Goal: Communication & Community: Participate in discussion

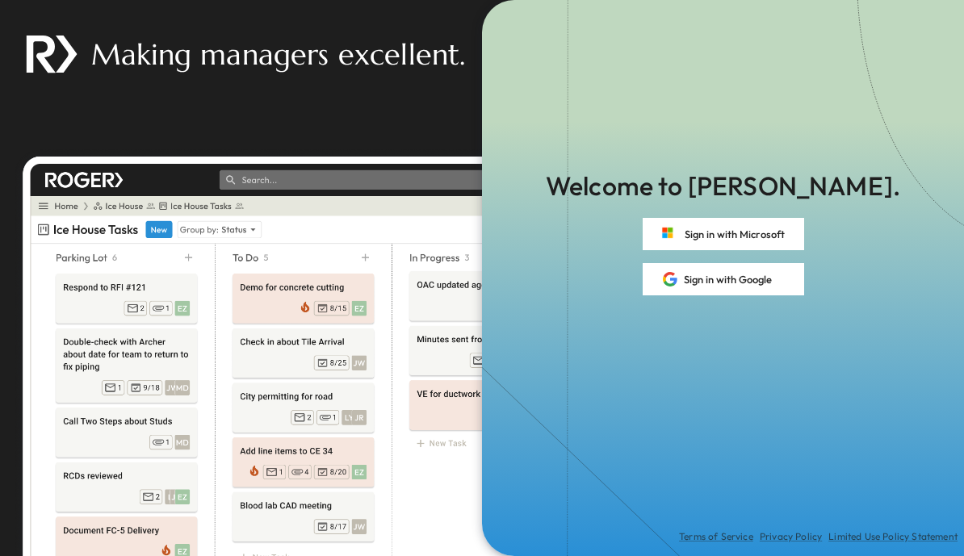
click at [746, 238] on button "Sign in with Microsoft" at bounding box center [722, 234] width 161 height 32
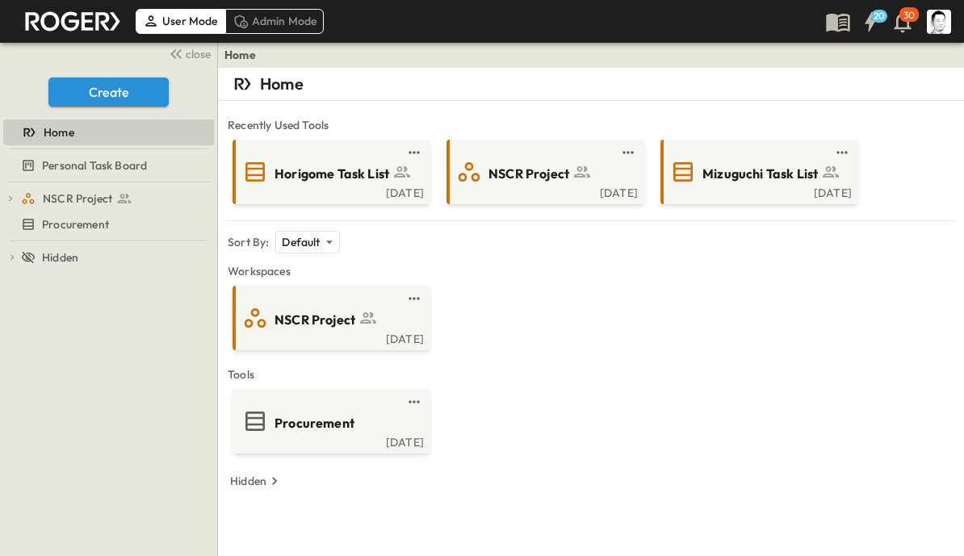
click at [320, 178] on span "Horigome Task List" at bounding box center [331, 174] width 115 height 19
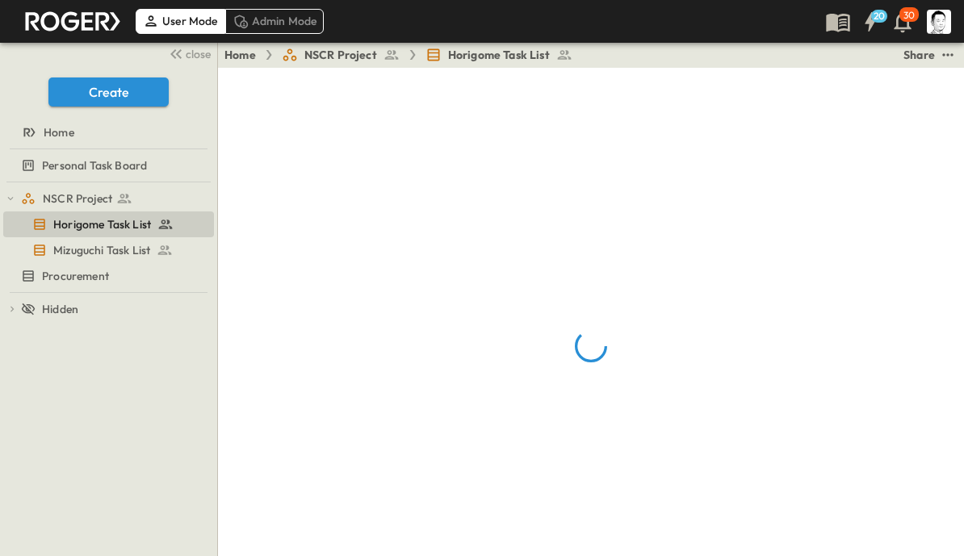
click at [199, 56] on span "close" at bounding box center [198, 54] width 25 height 16
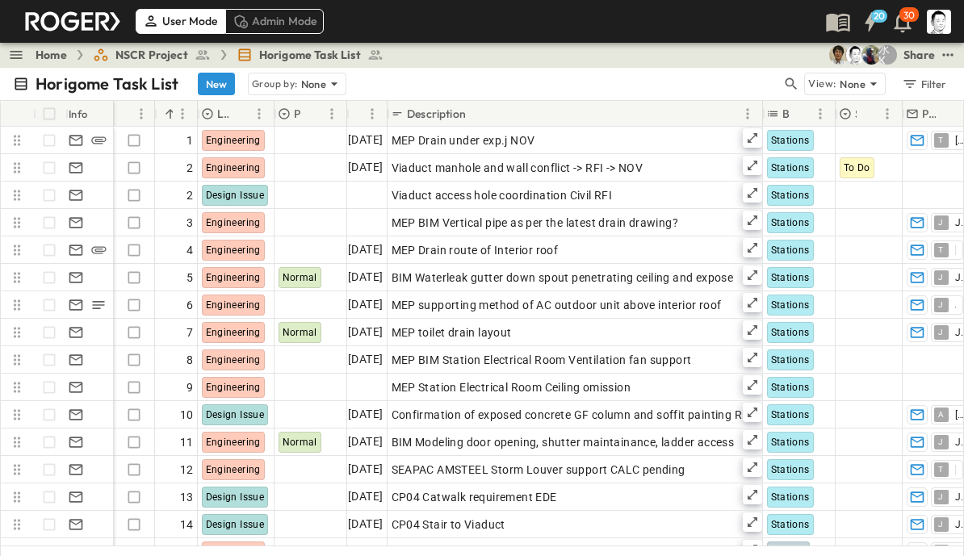
click at [789, 86] on icon "button" at bounding box center [791, 84] width 12 height 12
click at [700, 86] on input "text" at bounding box center [706, 83] width 113 height 23
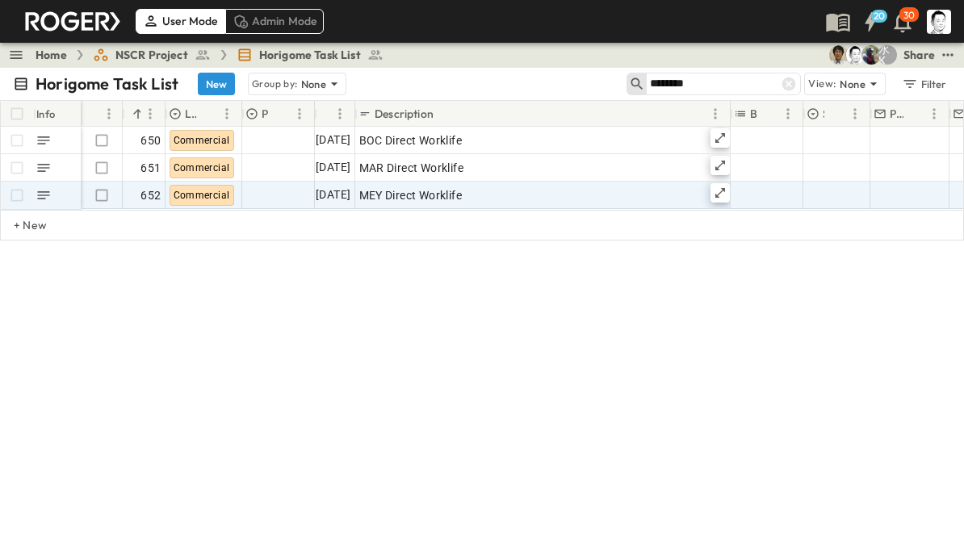
type input "********"
click at [719, 195] on icon at bounding box center [719, 192] width 13 height 13
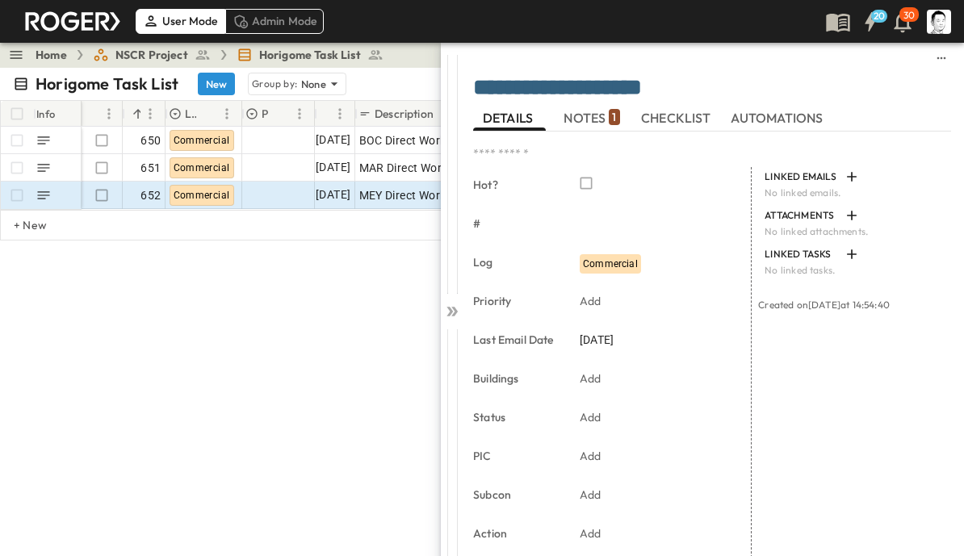
click at [598, 116] on span "NOTES 1" at bounding box center [591, 118] width 56 height 15
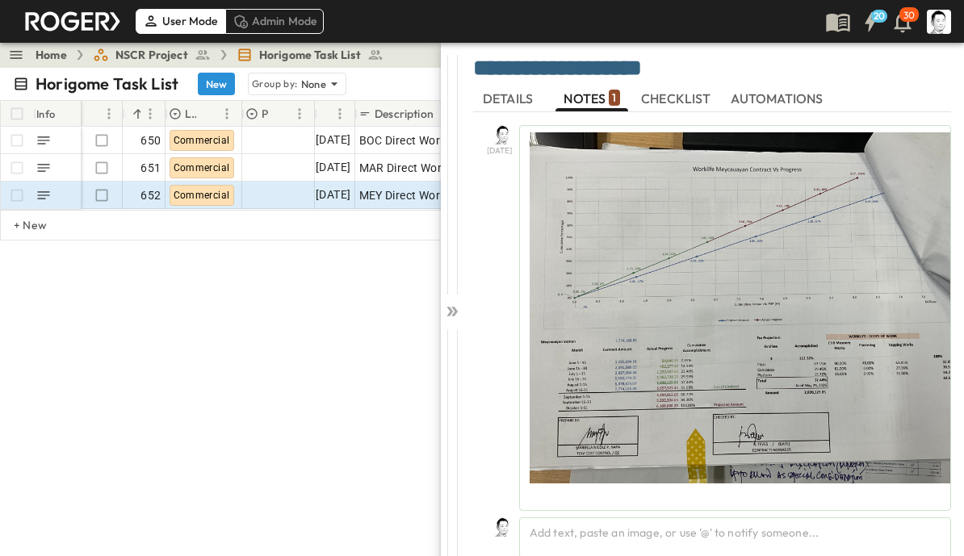
scroll to position [20, 0]
click at [649, 526] on div "Add text, paste an image, or use '@' to notify someone..." at bounding box center [735, 537] width 432 height 41
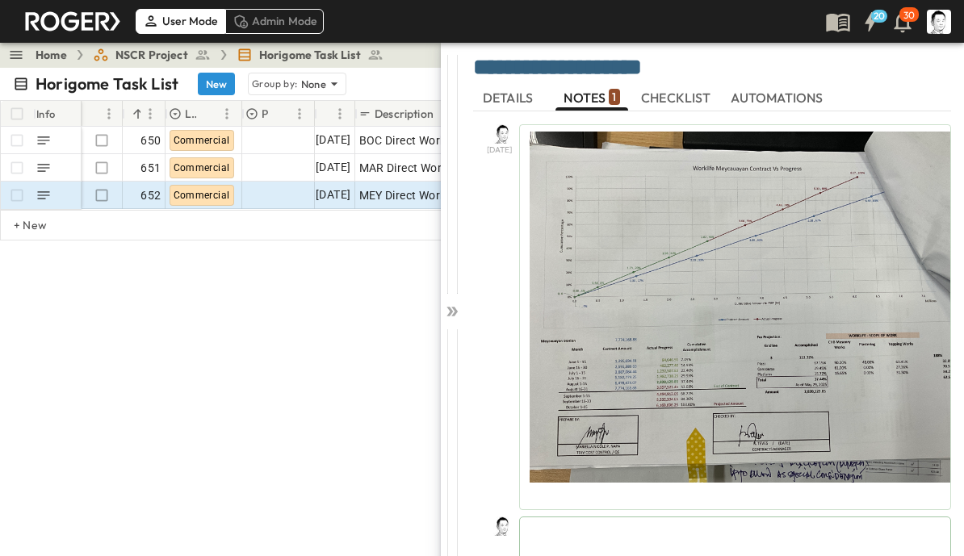
click at [458, 307] on icon at bounding box center [452, 311] width 16 height 16
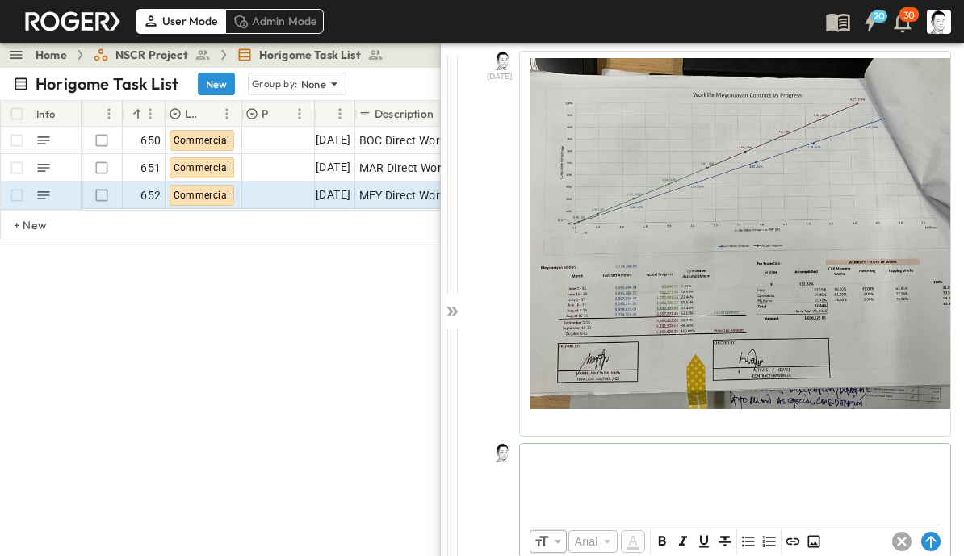
scroll to position [94, 0]
click at [893, 541] on icon at bounding box center [901, 541] width 19 height 19
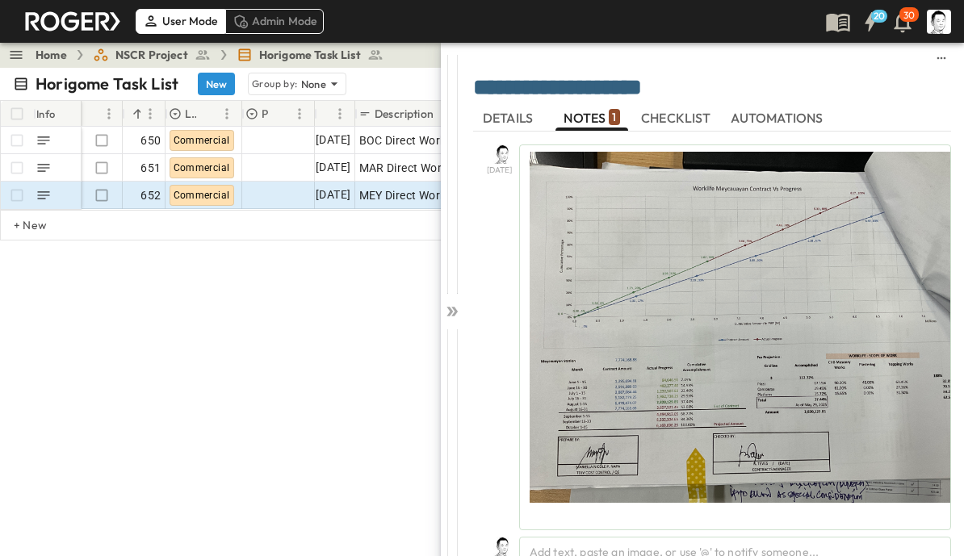
click at [449, 307] on icon at bounding box center [452, 311] width 16 height 16
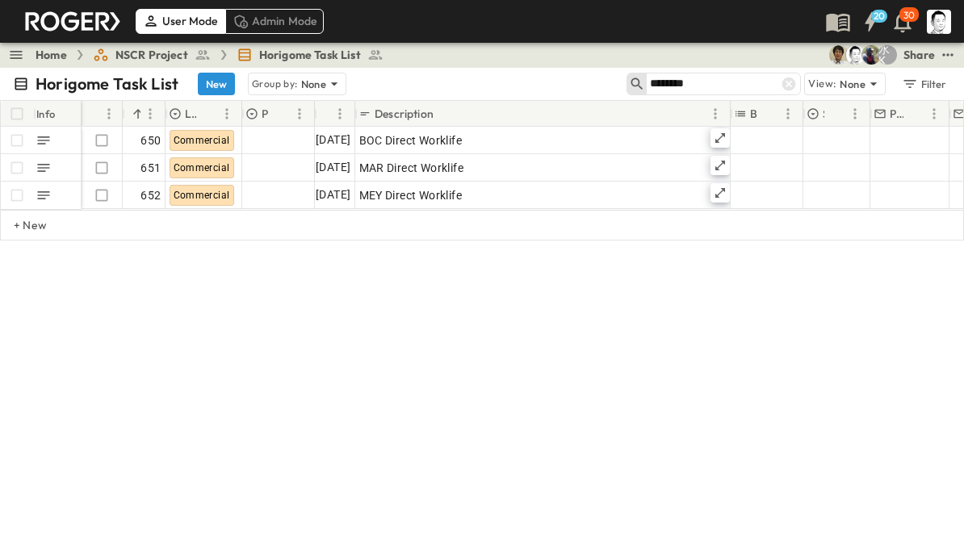
click at [788, 77] on icon at bounding box center [789, 84] width 14 height 14
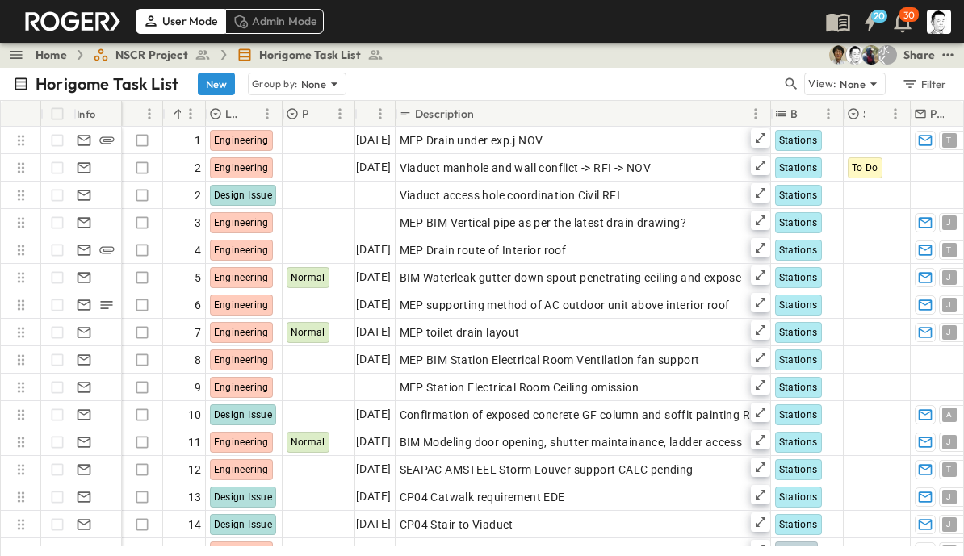
click at [795, 77] on icon "button" at bounding box center [791, 84] width 16 height 16
click at [728, 84] on input "text" at bounding box center [706, 83] width 113 height 23
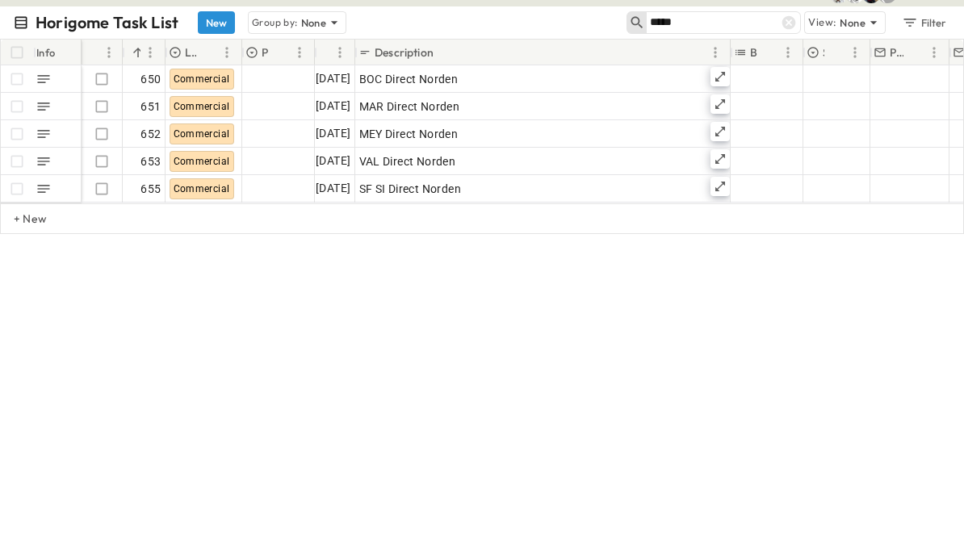
type input "*****"
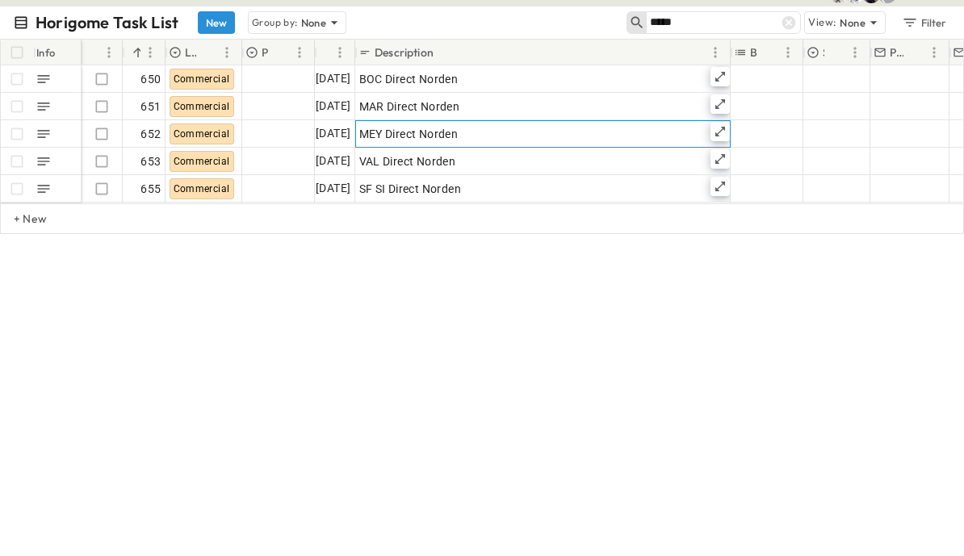
click at [722, 186] on icon at bounding box center [719, 192] width 13 height 13
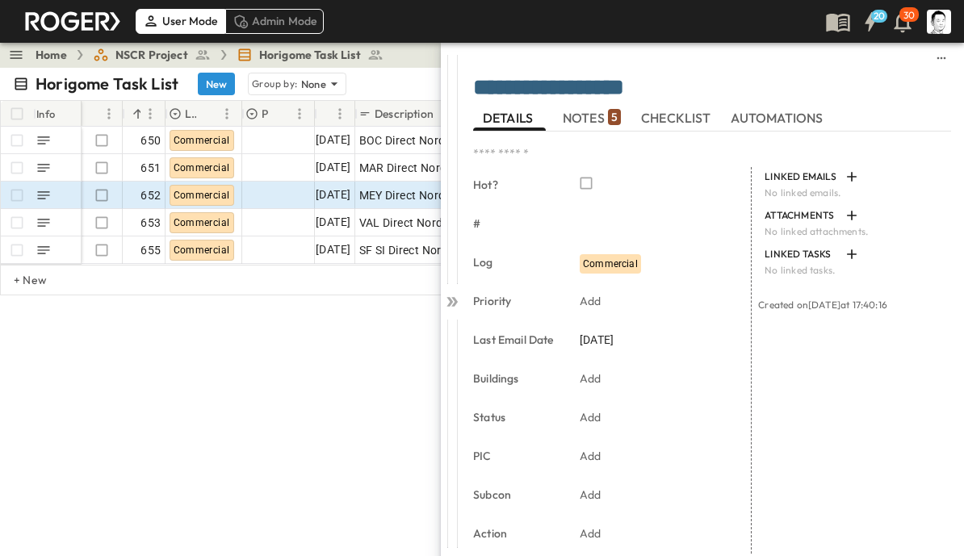
click at [596, 117] on span "NOTES 5" at bounding box center [591, 118] width 58 height 15
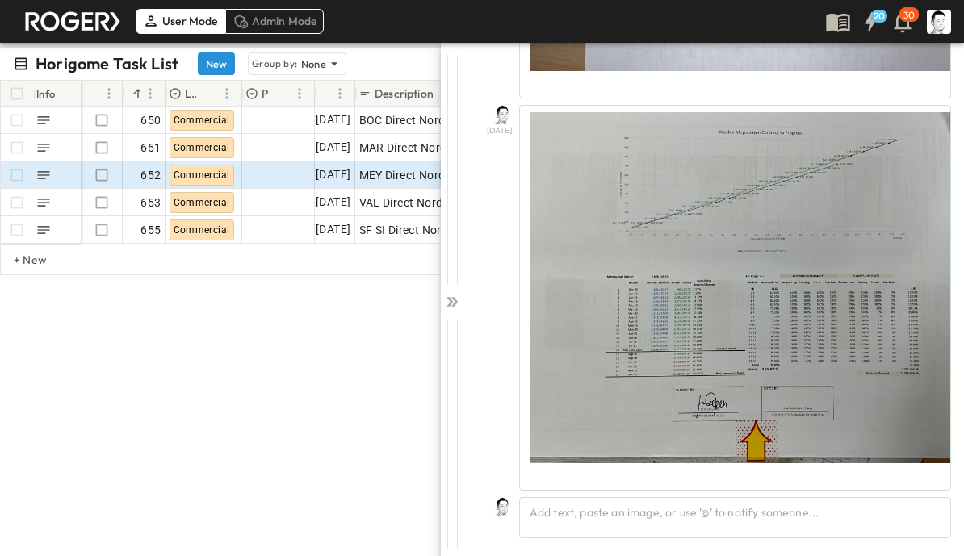
scroll to position [2431, 0]
click at [797, 517] on div "Add text, paste an image, or use '@' to notify someone..." at bounding box center [735, 517] width 432 height 41
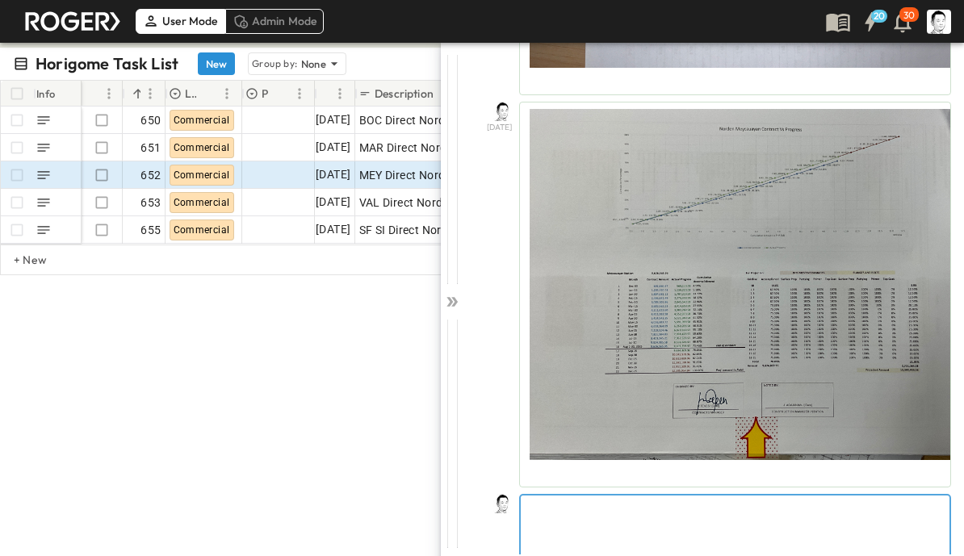
click at [628, 510] on p at bounding box center [735, 508] width 412 height 16
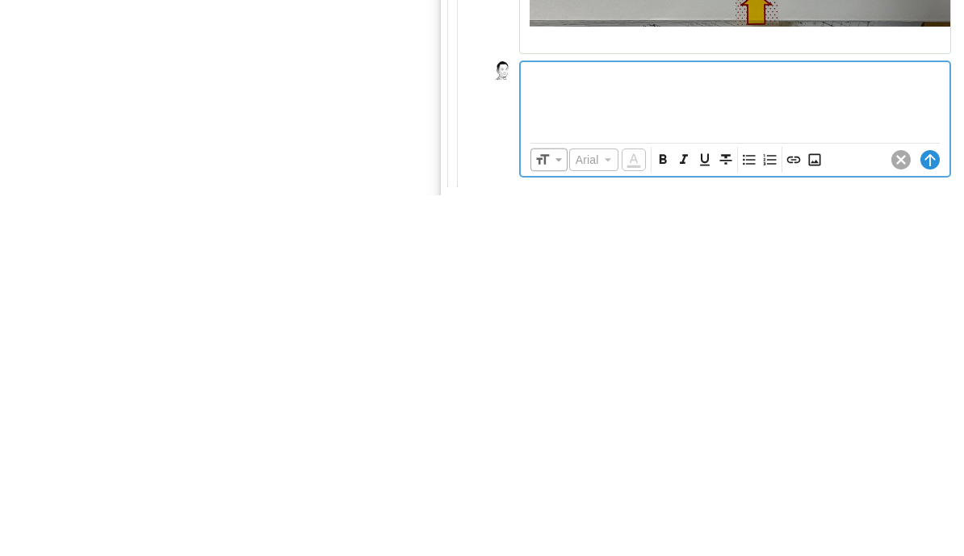
scroll to position [2507, 0]
click at [816, 512] on icon "Insert Image" at bounding box center [814, 520] width 16 height 16
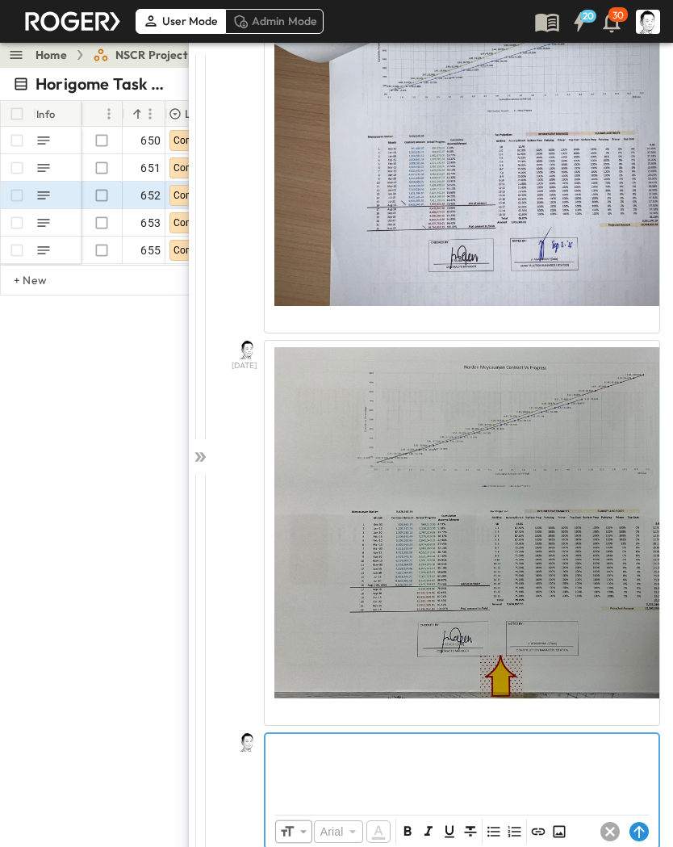
scroll to position [2196, 0]
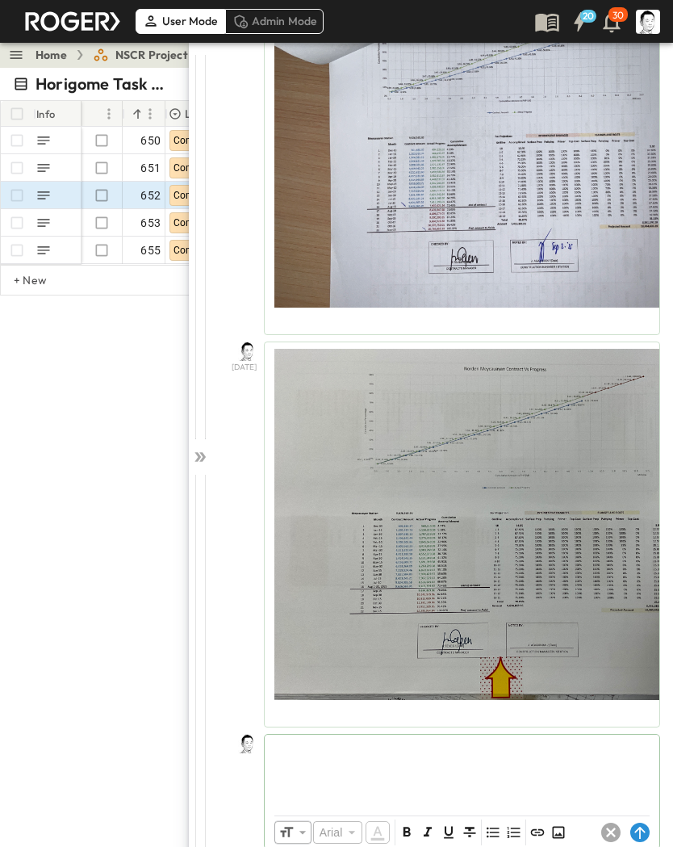
click at [643, 555] on circle at bounding box center [639, 831] width 19 height 19
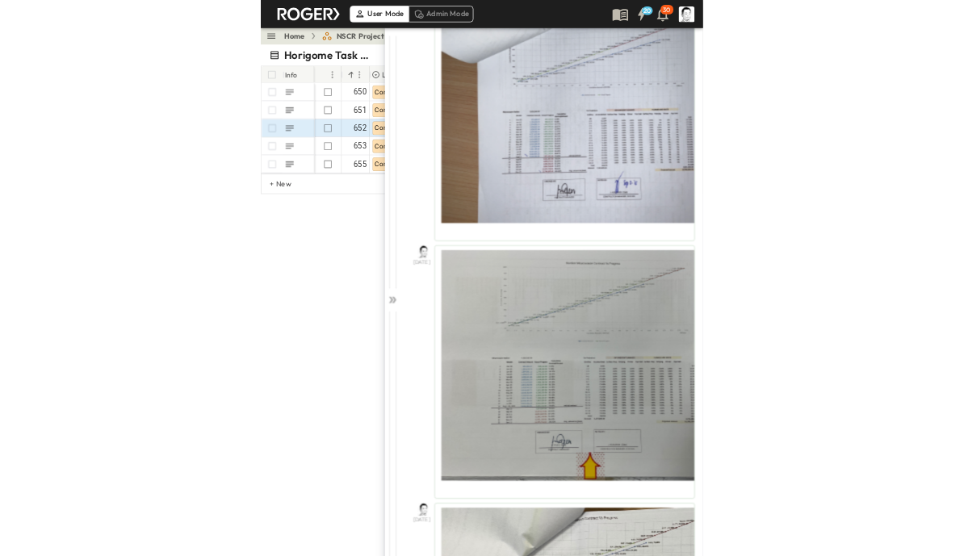
scroll to position [2120, 0]
